Goal: Task Accomplishment & Management: Complete application form

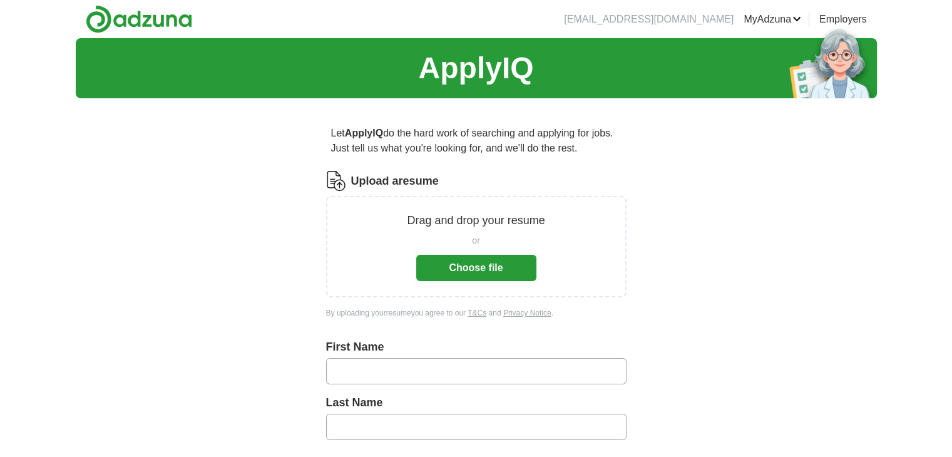
click at [478, 269] on button "Choose file" at bounding box center [476, 268] width 120 height 26
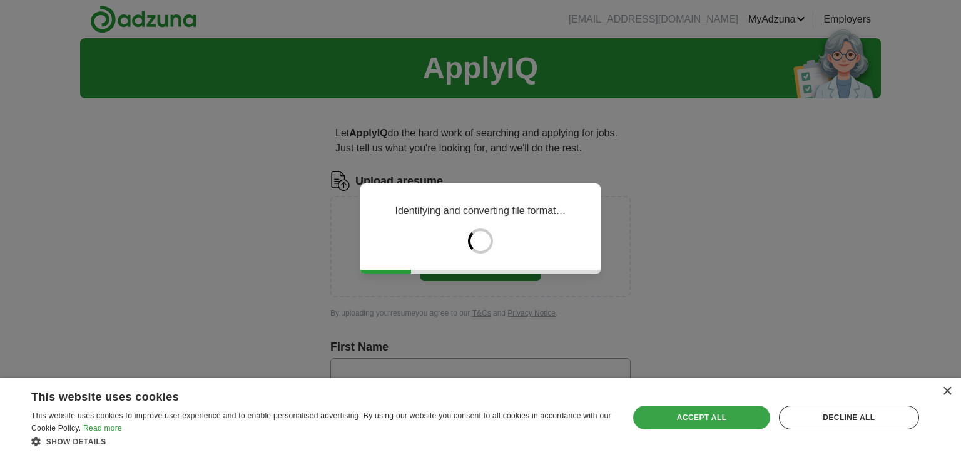
click at [726, 419] on div "Accept all" at bounding box center [701, 418] width 136 height 24
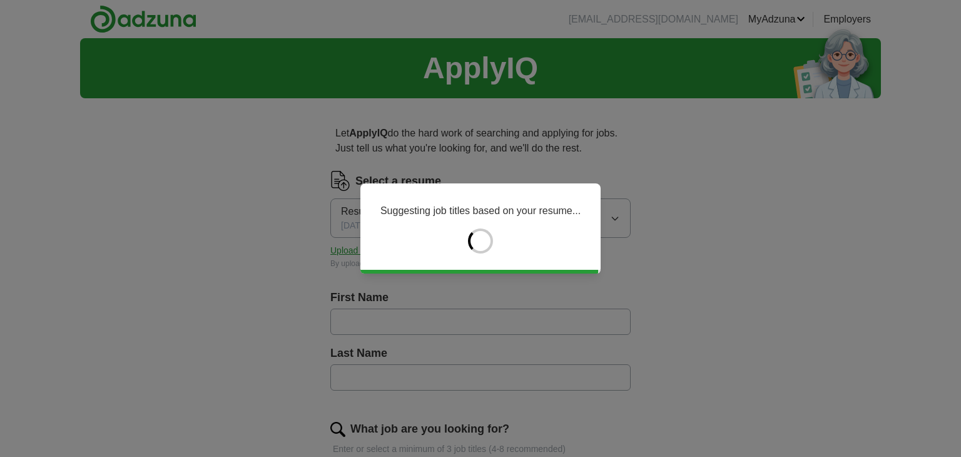
type input "******"
type input "********"
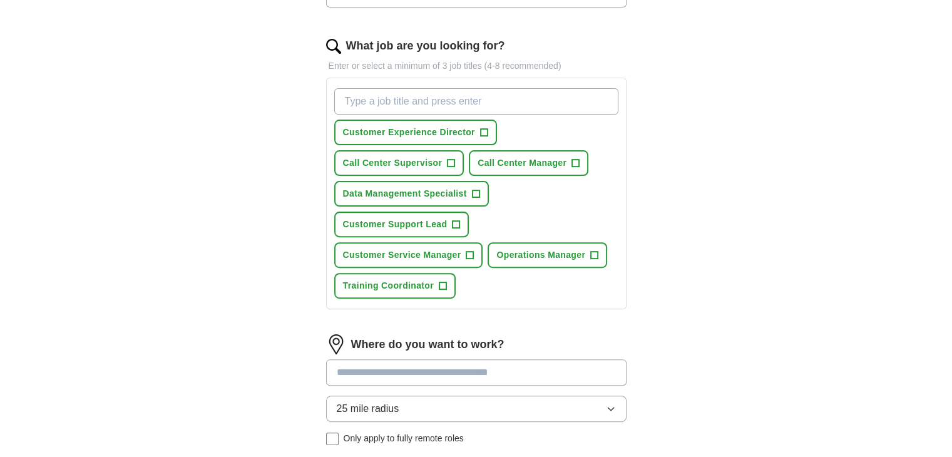
scroll to position [387, 0]
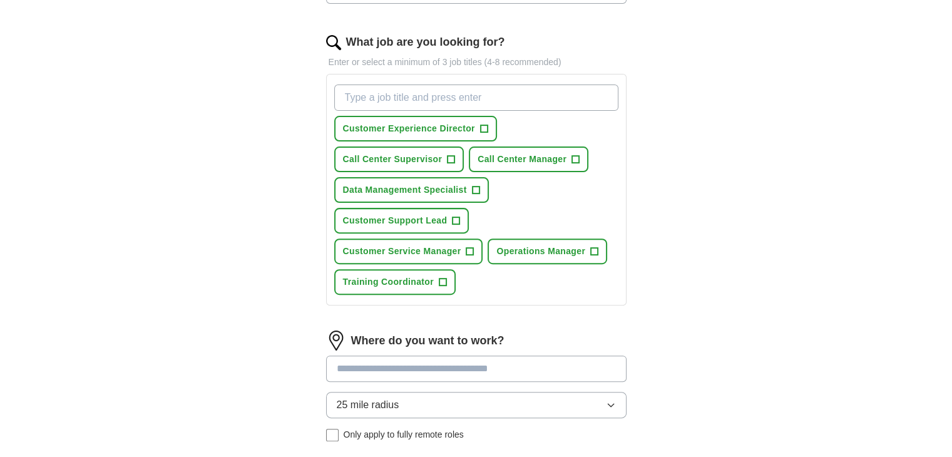
click at [773, 289] on div "ApplyIQ Let ApplyIQ do the hard work of searching and applying for jobs. Just t…" at bounding box center [476, 113] width 801 height 925
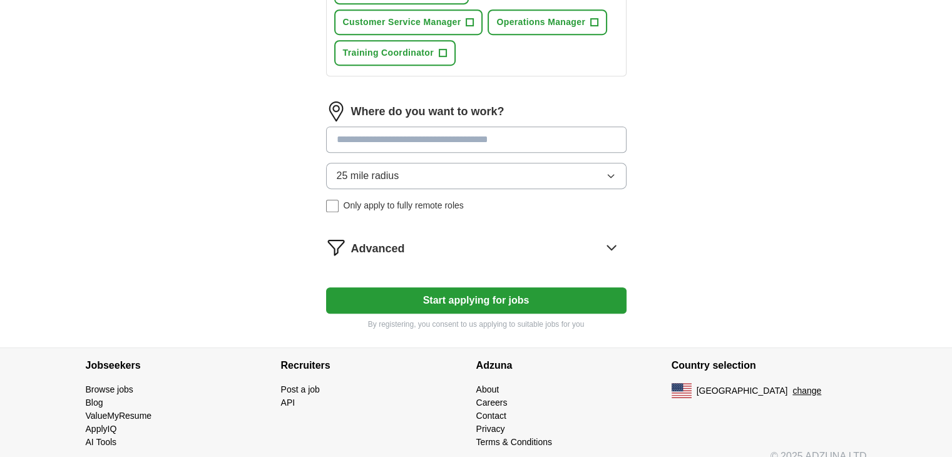
scroll to position [617, 0]
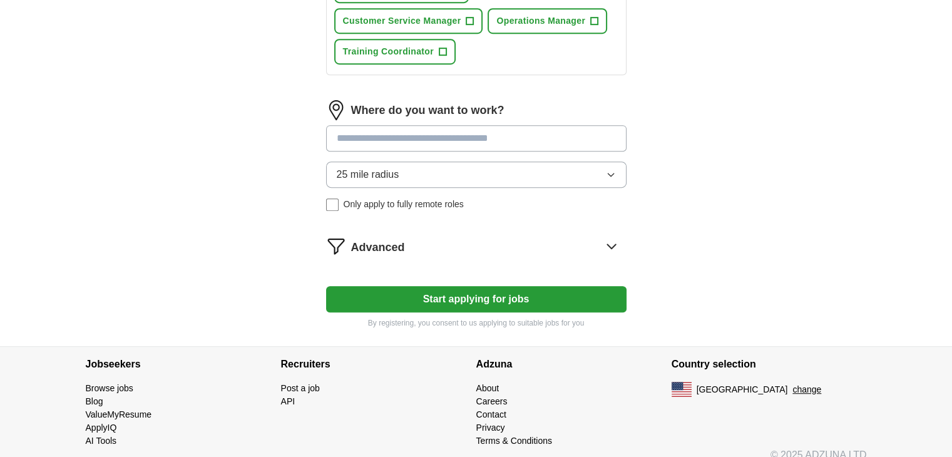
click at [540, 167] on button "25 mile radius" at bounding box center [476, 174] width 300 height 26
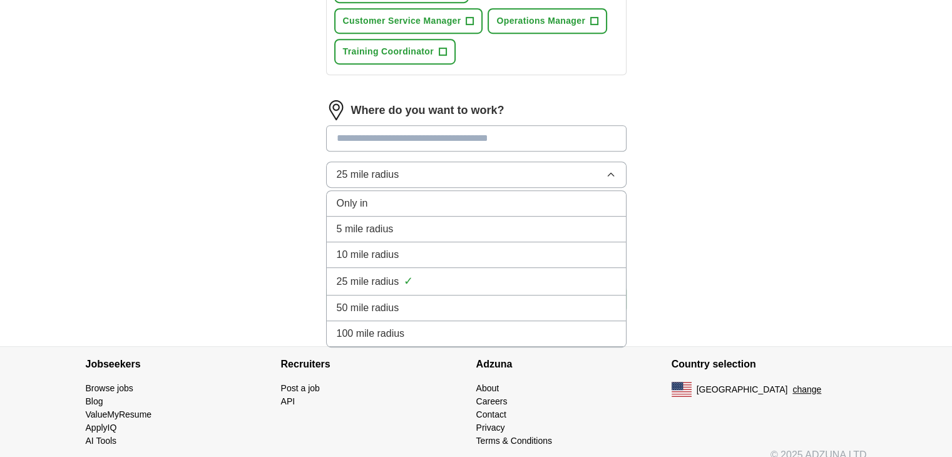
click at [524, 161] on button "25 mile radius" at bounding box center [476, 174] width 300 height 26
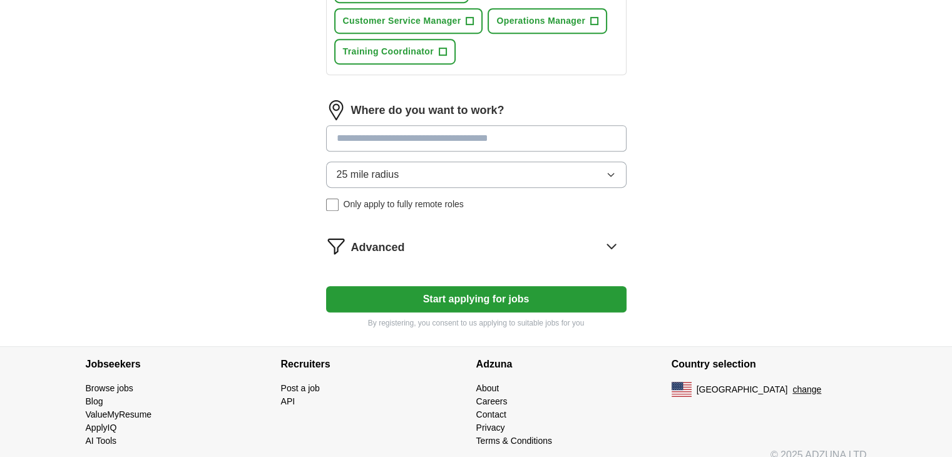
click at [339, 200] on label "Only apply to fully remote roles" at bounding box center [476, 204] width 300 height 13
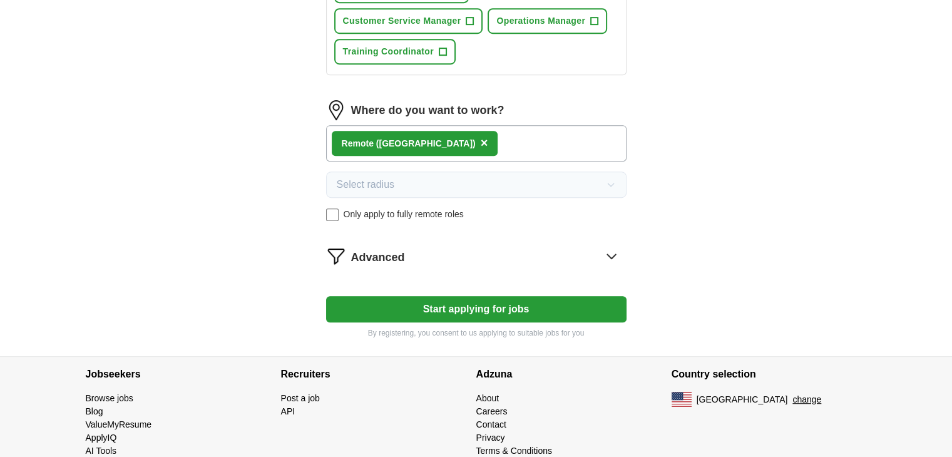
click at [513, 300] on button "Start applying for jobs" at bounding box center [476, 309] width 300 height 26
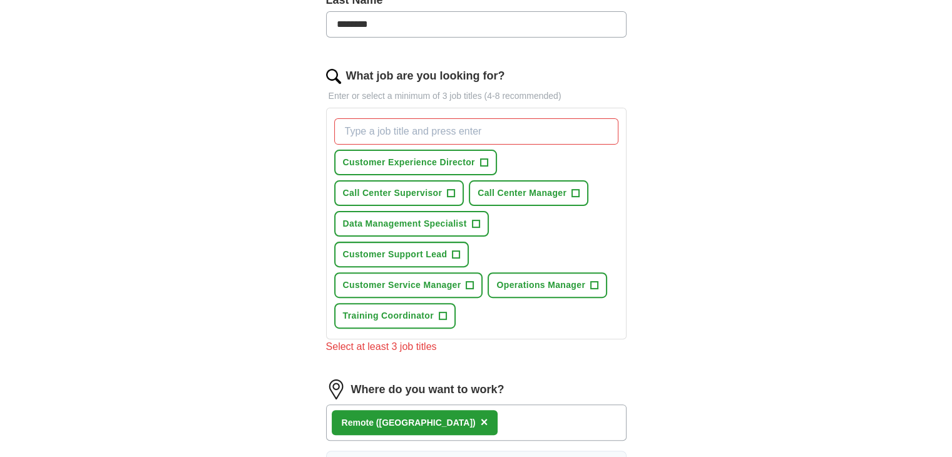
scroll to position [336, 0]
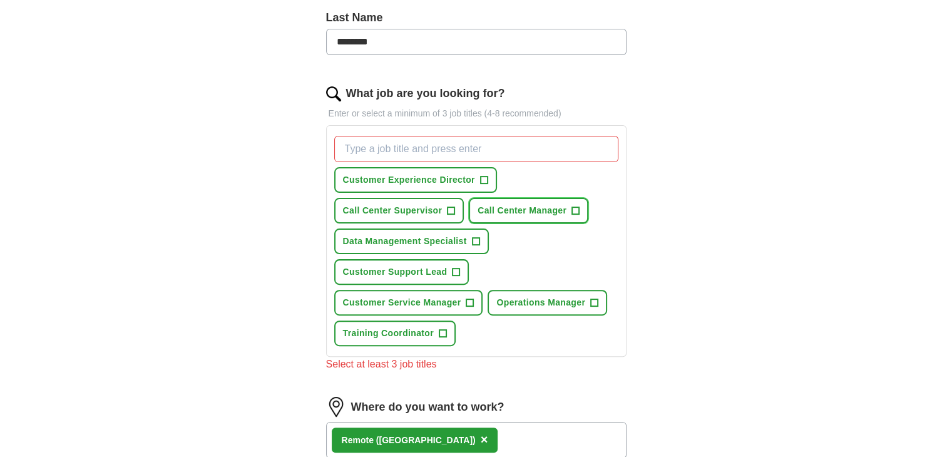
click at [580, 206] on button "Call Center Manager +" at bounding box center [529, 211] width 120 height 26
click at [438, 206] on span "Call Center Supervisor" at bounding box center [393, 210] width 100 height 13
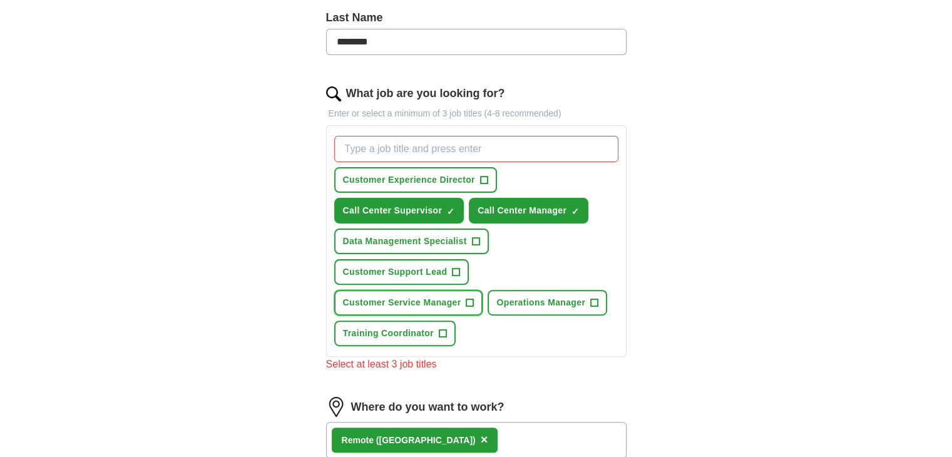
click at [461, 305] on button "Customer Service Manager +" at bounding box center [408, 303] width 149 height 26
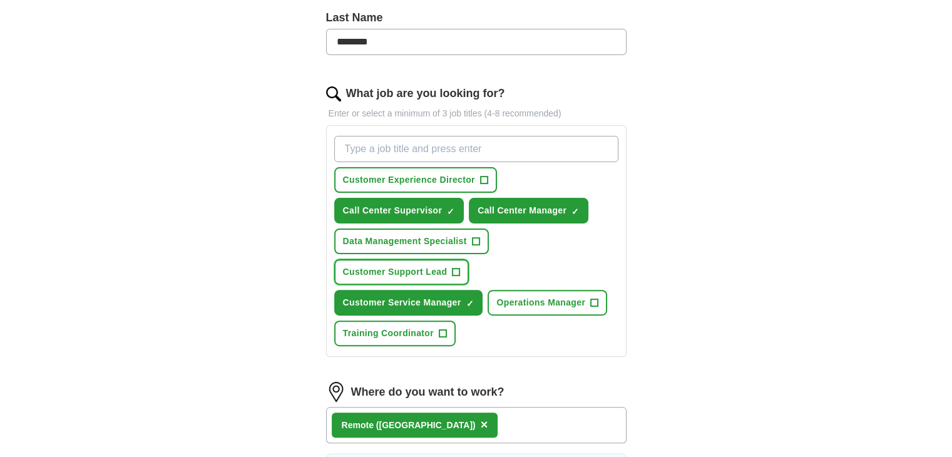
click at [451, 260] on button "Customer Support Lead +" at bounding box center [401, 272] width 135 height 26
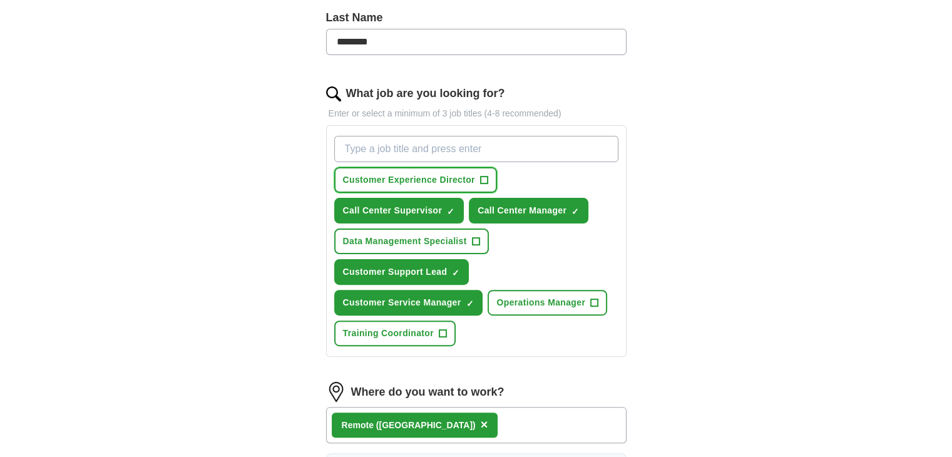
click at [489, 181] on button "Customer Experience Director +" at bounding box center [415, 180] width 163 height 26
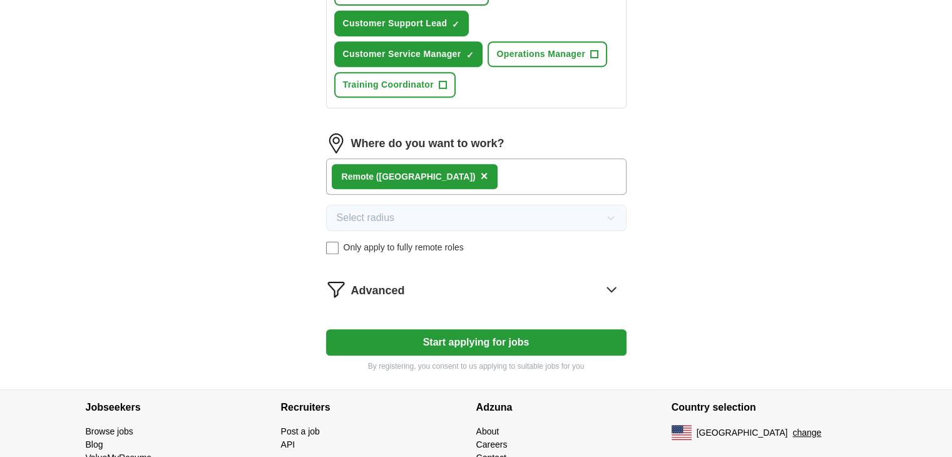
scroll to position [638, 0]
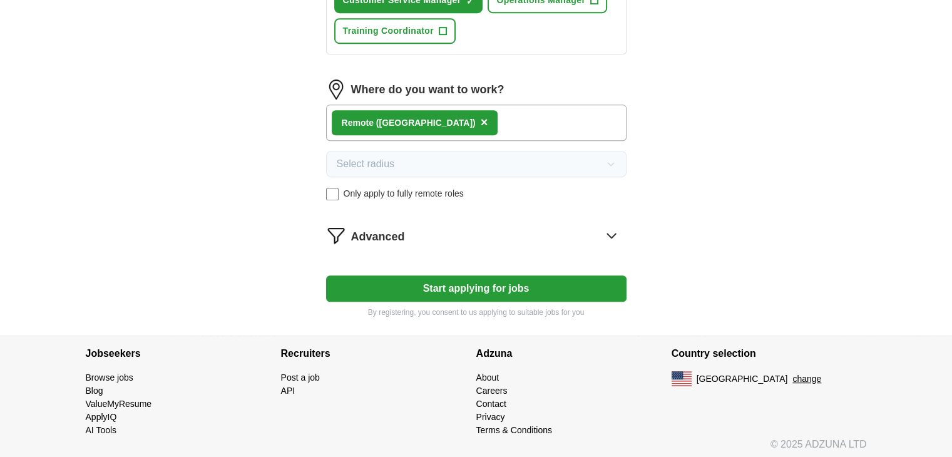
click at [513, 275] on button "Start applying for jobs" at bounding box center [476, 288] width 300 height 26
select select "**"
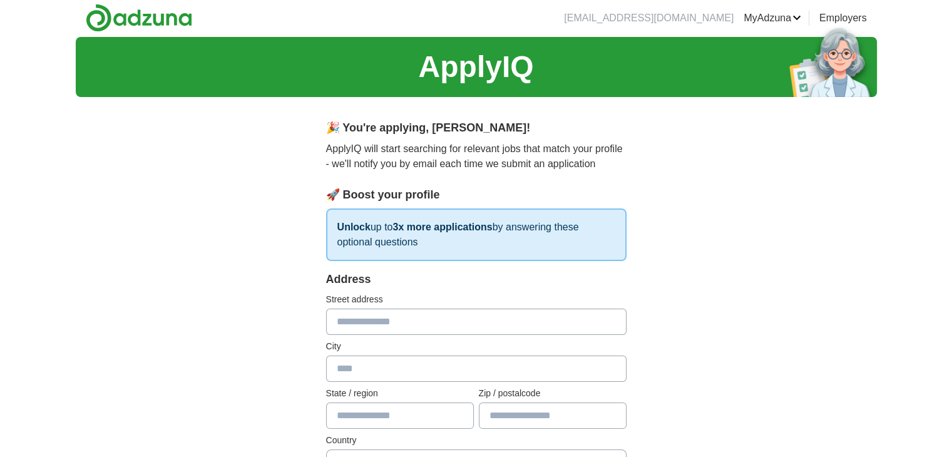
scroll to position [0, 0]
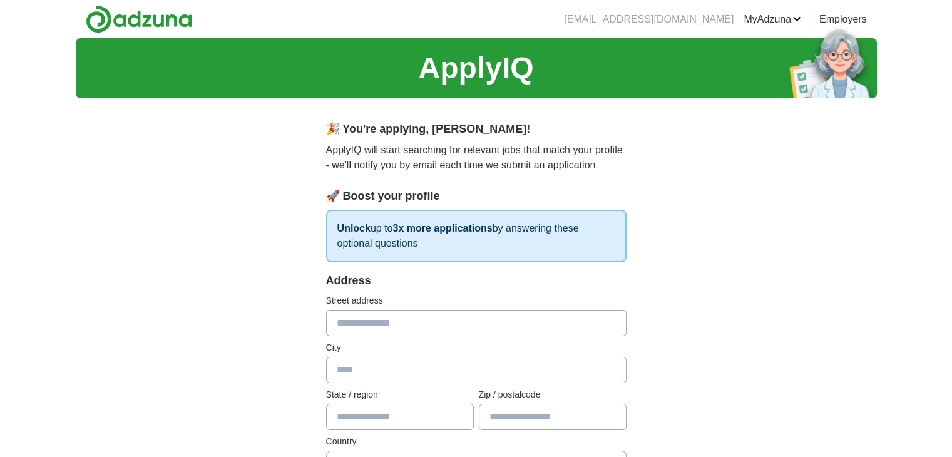
click at [541, 311] on input "text" at bounding box center [476, 323] width 300 height 26
type input "**********"
type input "*******"
type input "*****"
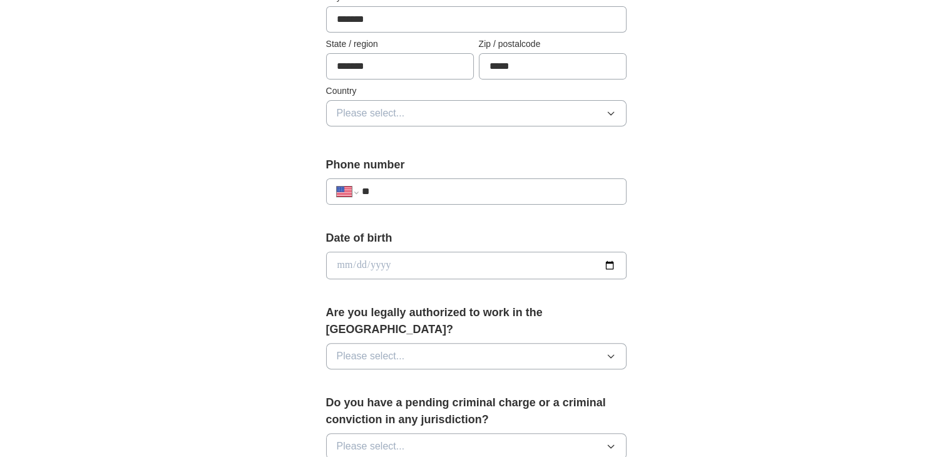
scroll to position [364, 0]
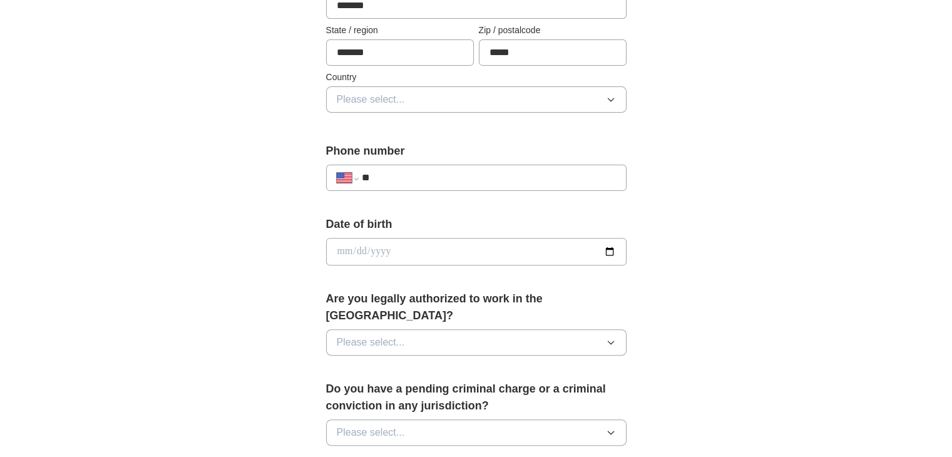
click at [353, 88] on button "Please select..." at bounding box center [476, 99] width 300 height 26
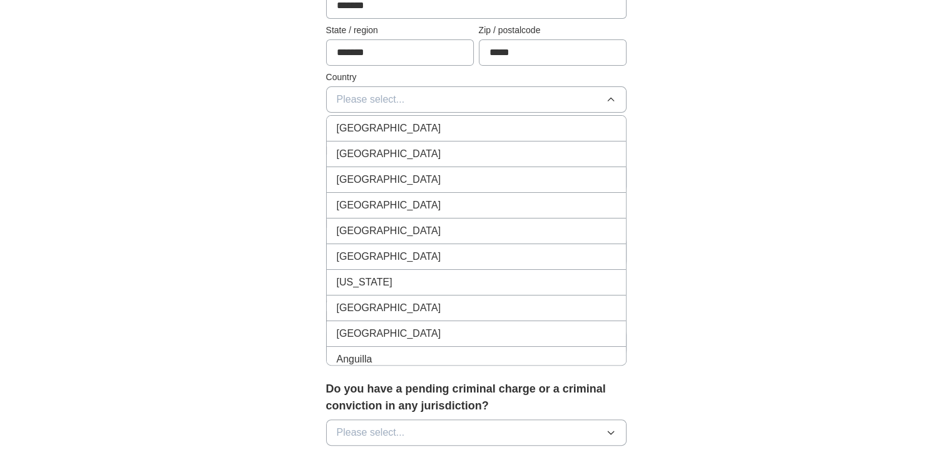
click at [367, 149] on span "[GEOGRAPHIC_DATA]" at bounding box center [389, 153] width 105 height 15
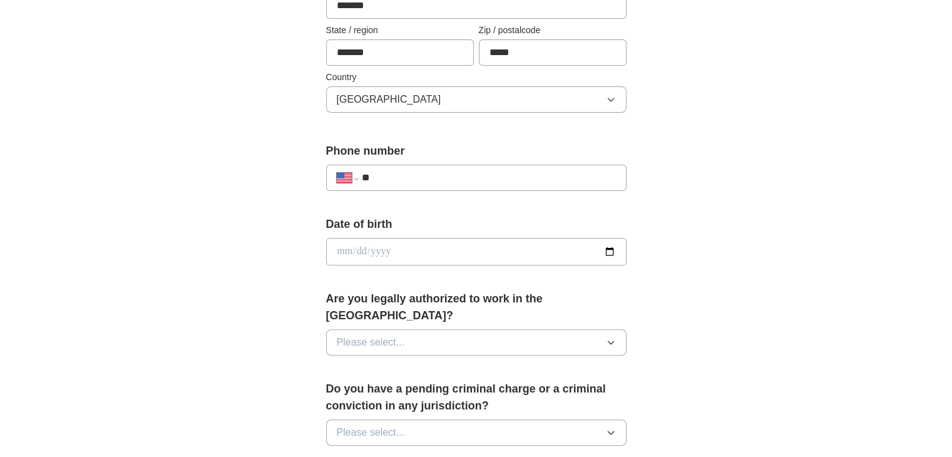
click at [399, 183] on input "**" at bounding box center [488, 177] width 254 height 15
type input "**********"
click at [380, 251] on input "date" at bounding box center [476, 252] width 300 height 28
click at [342, 252] on input "date" at bounding box center [476, 252] width 300 height 28
click at [614, 249] on input "date" at bounding box center [476, 252] width 300 height 28
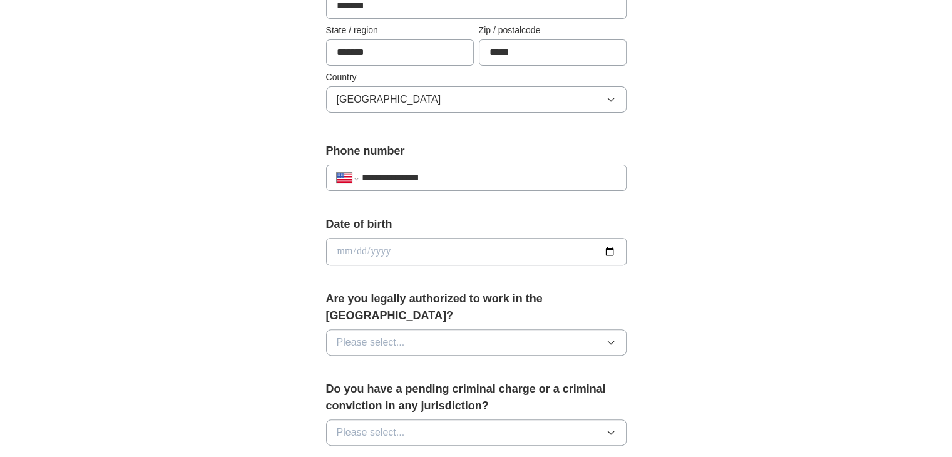
click at [337, 255] on input "date" at bounding box center [476, 252] width 300 height 28
type input "**********"
click at [379, 335] on span "Please select..." at bounding box center [371, 342] width 68 height 15
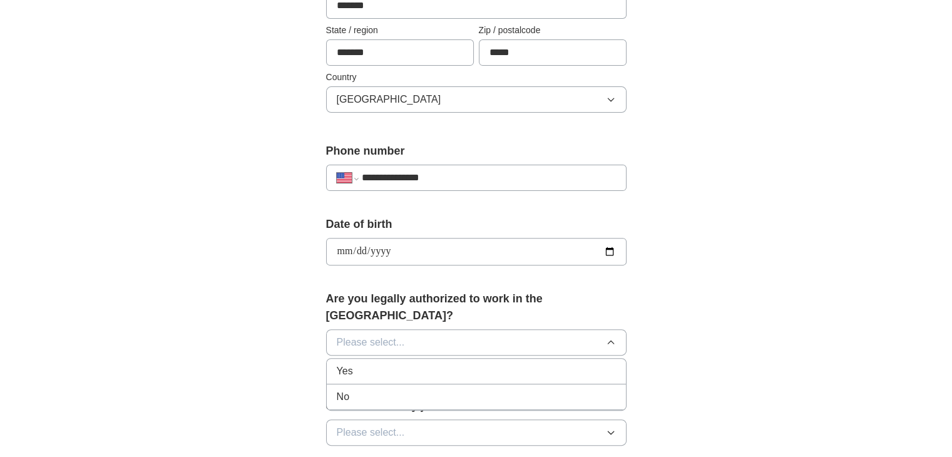
click at [376, 364] on div "Yes" at bounding box center [476, 371] width 279 height 15
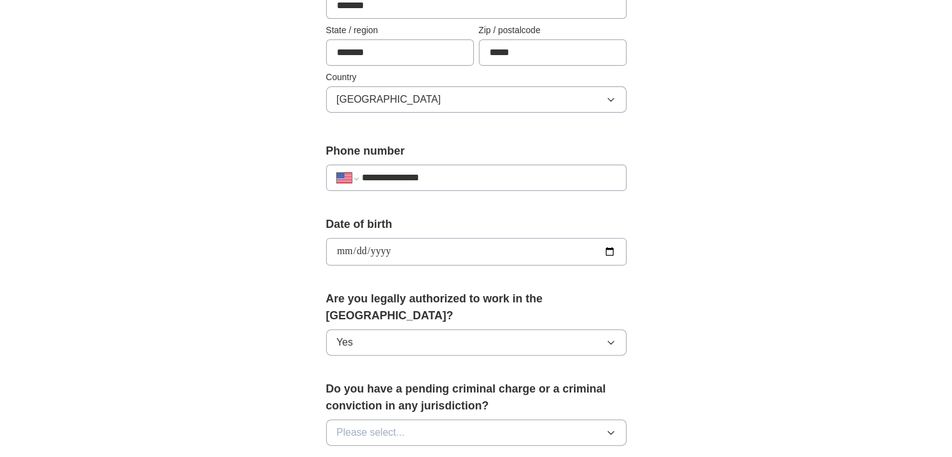
scroll to position [681, 0]
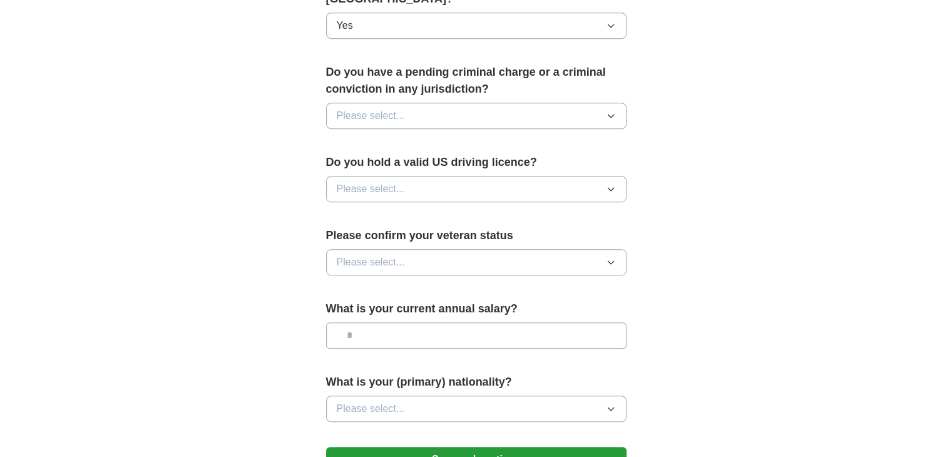
click at [419, 103] on button "Please select..." at bounding box center [476, 116] width 300 height 26
click at [396, 163] on div "No" at bounding box center [476, 170] width 279 height 15
click at [448, 176] on button "Please select..." at bounding box center [476, 189] width 300 height 26
click at [441, 210] on div "Yes" at bounding box center [476, 217] width 279 height 15
click at [470, 249] on button "Please select..." at bounding box center [476, 262] width 300 height 26
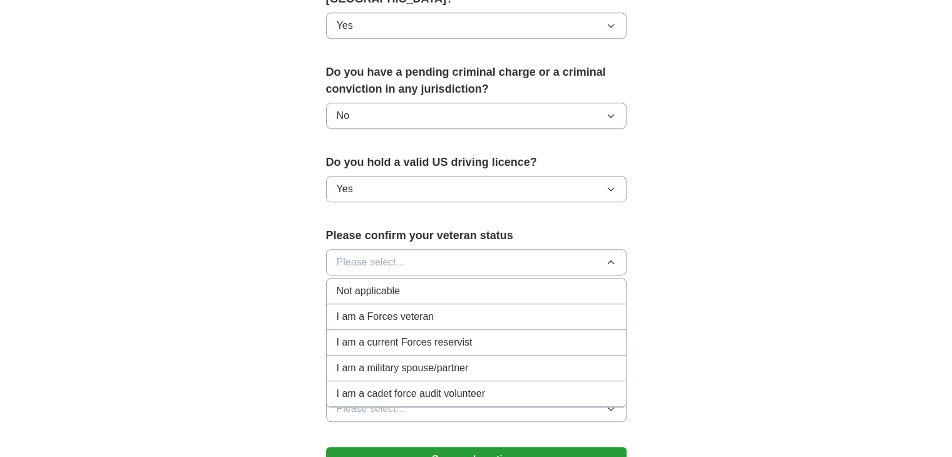
click at [456, 284] on div "Not applicable" at bounding box center [476, 291] width 279 height 15
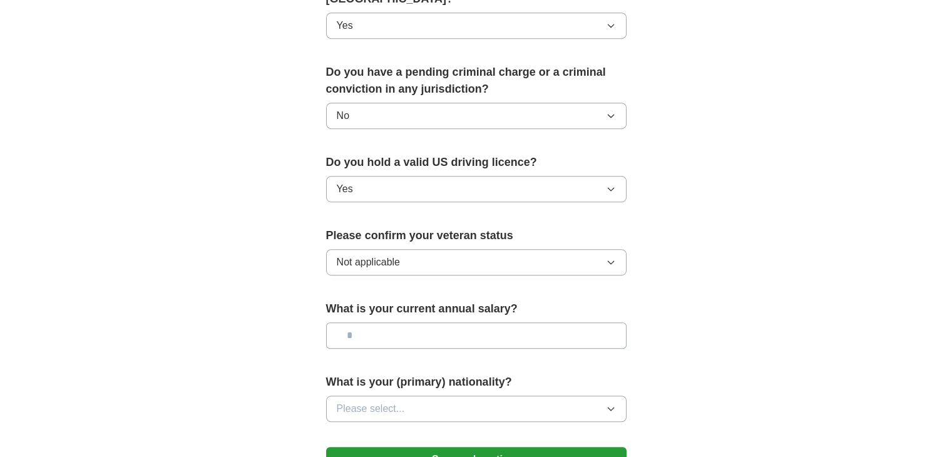
click at [500, 322] on input "text" at bounding box center [476, 335] width 300 height 26
type input "**"
click at [516, 396] on button "Please select..." at bounding box center [476, 409] width 300 height 26
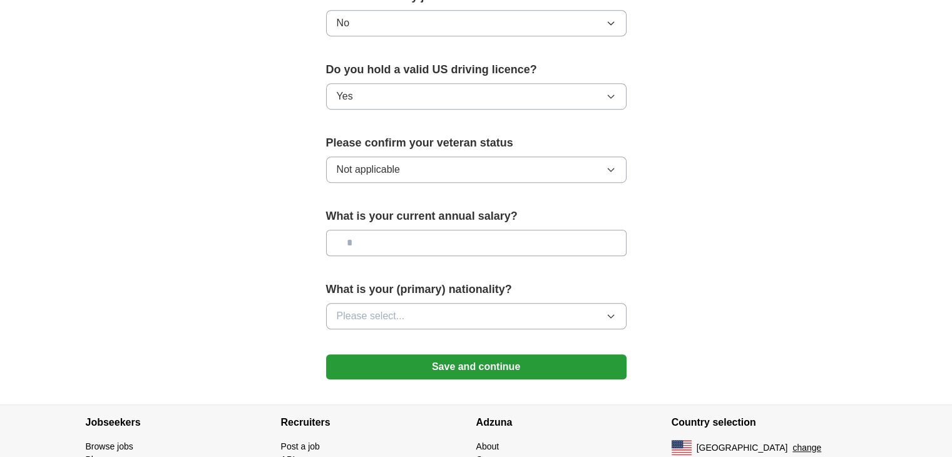
scroll to position [827, 0]
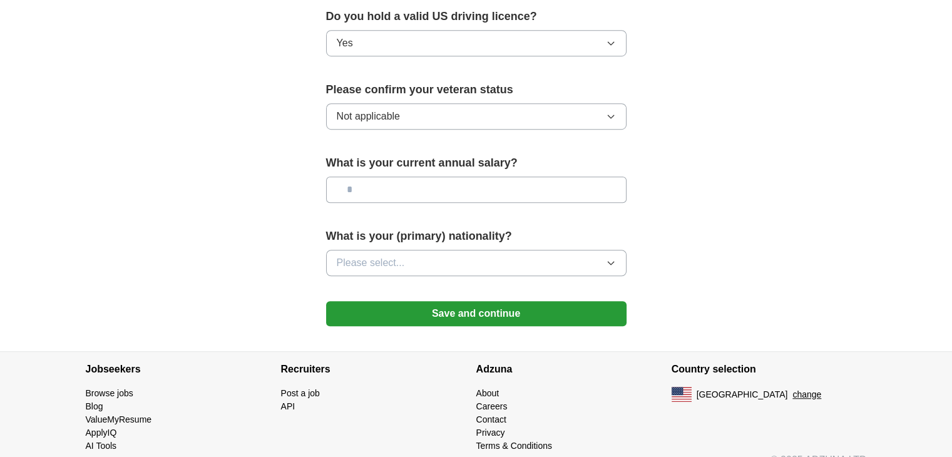
click at [413, 250] on button "Please select..." at bounding box center [476, 263] width 300 height 26
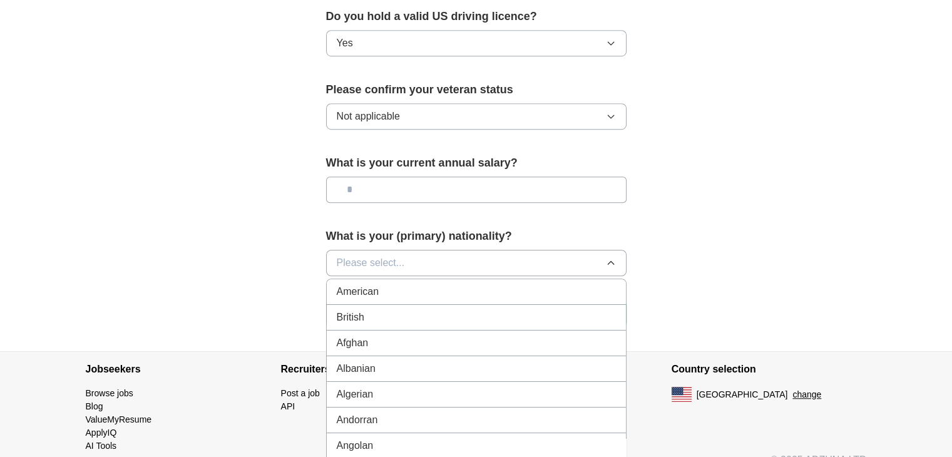
click at [406, 284] on div "American" at bounding box center [476, 291] width 279 height 15
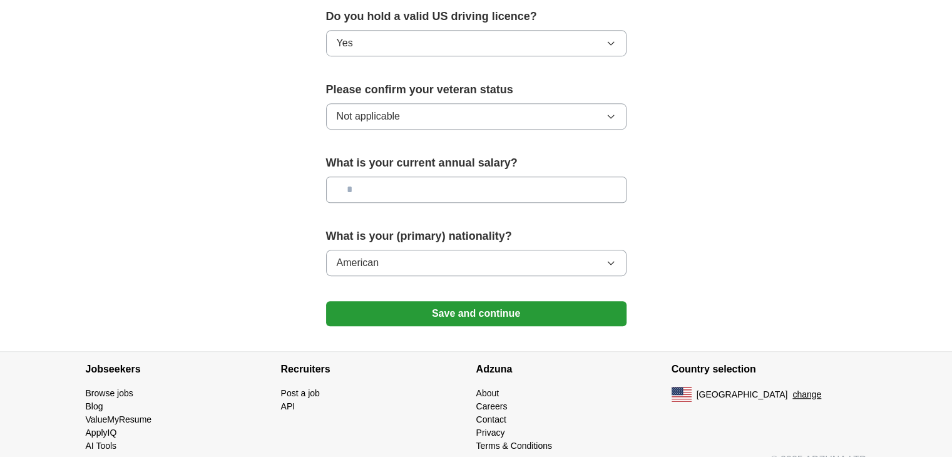
click at [475, 301] on button "Save and continue" at bounding box center [476, 313] width 300 height 25
